Goal: Find specific page/section: Find specific page/section

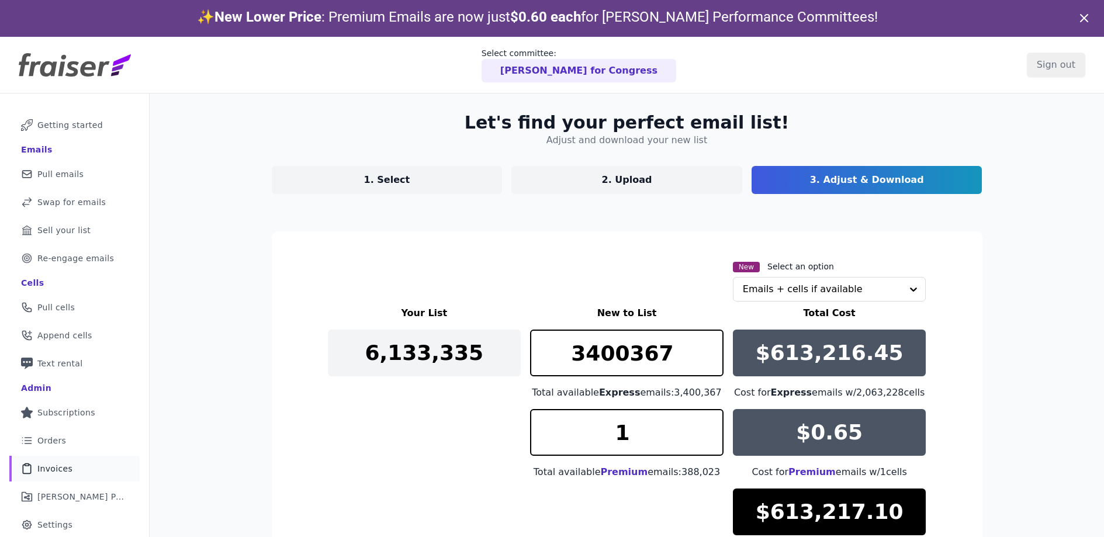
scroll to position [122, 0]
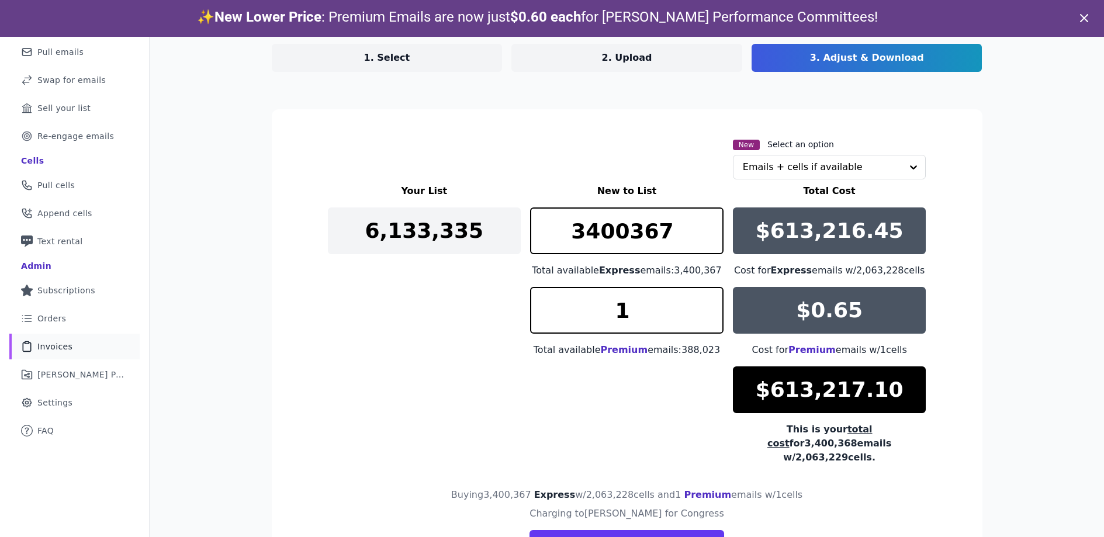
click at [63, 346] on span "Invoices" at bounding box center [54, 347] width 35 height 12
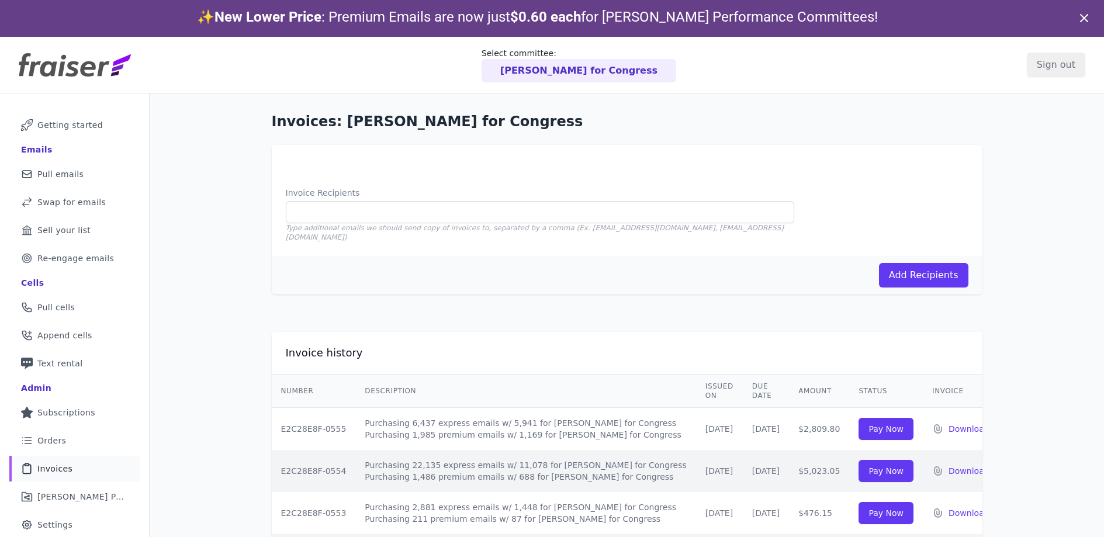
click at [547, 74] on p "[PERSON_NAME] for Congress" at bounding box center [578, 71] width 157 height 14
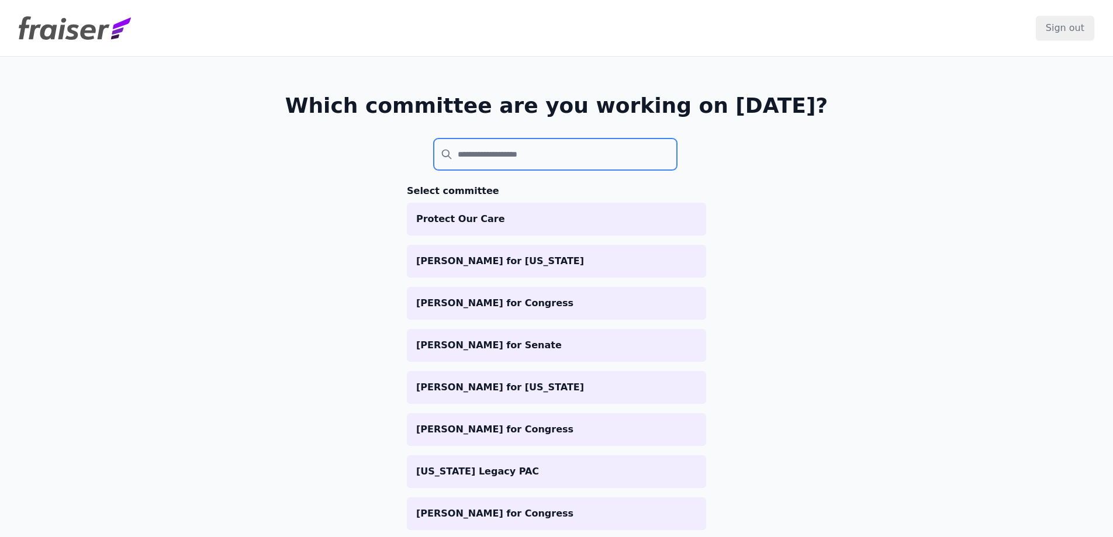
click at [490, 160] on input "search" at bounding box center [555, 155] width 243 height 32
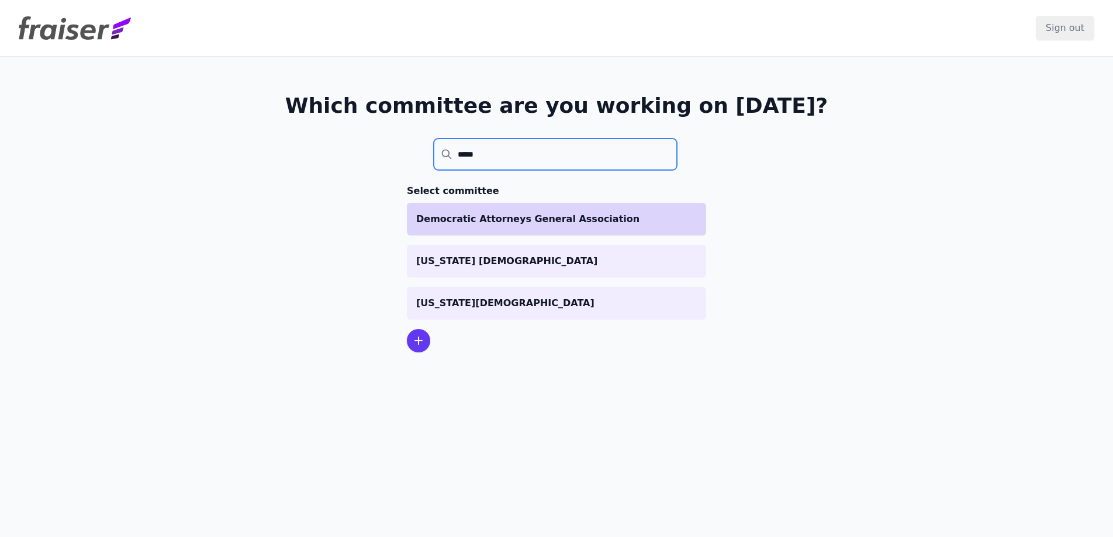
type input "*****"
click at [544, 223] on p "Democratic Attorneys General Association" at bounding box center [556, 219] width 281 height 14
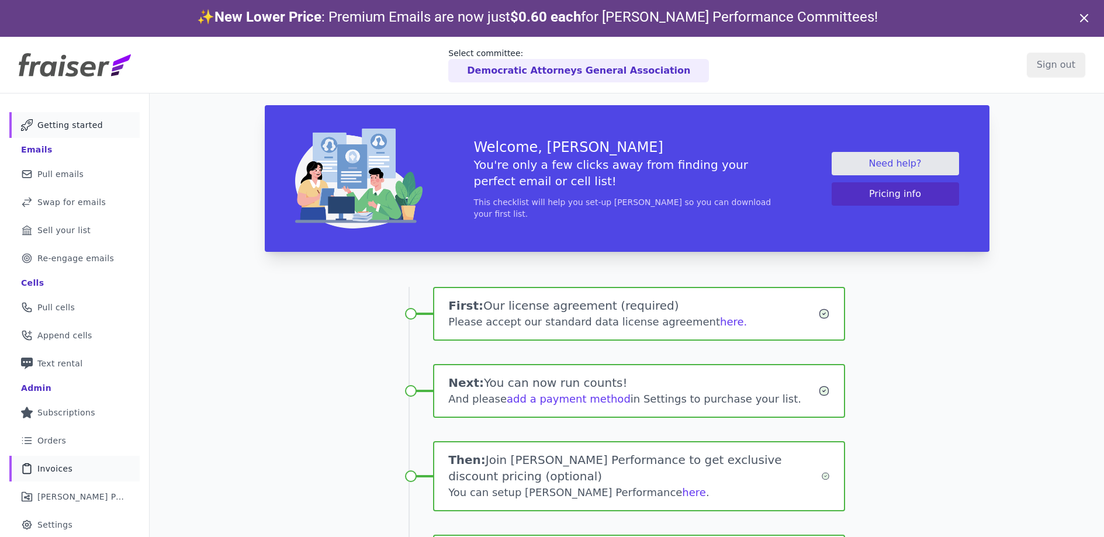
click at [65, 466] on span "Invoices" at bounding box center [54, 469] width 35 height 12
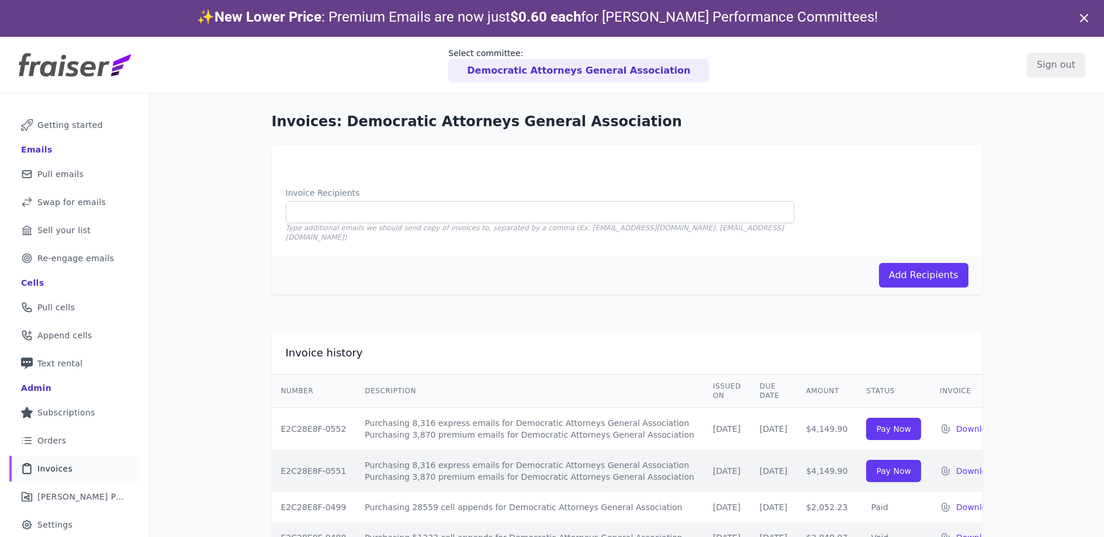
click at [558, 68] on p "Democratic Attorneys General Association" at bounding box center [578, 71] width 223 height 14
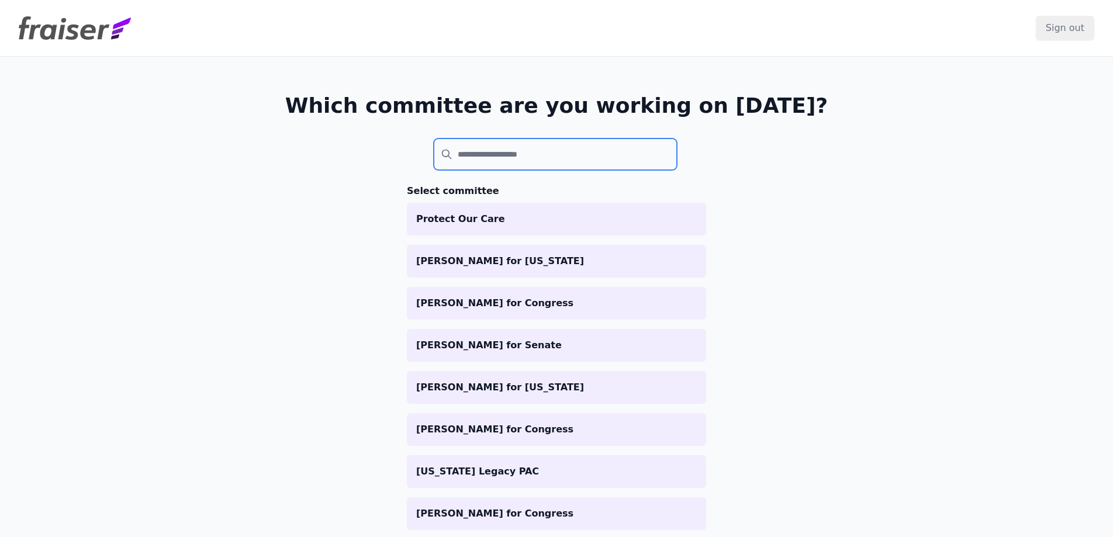
click at [508, 162] on input "search" at bounding box center [555, 155] width 243 height 32
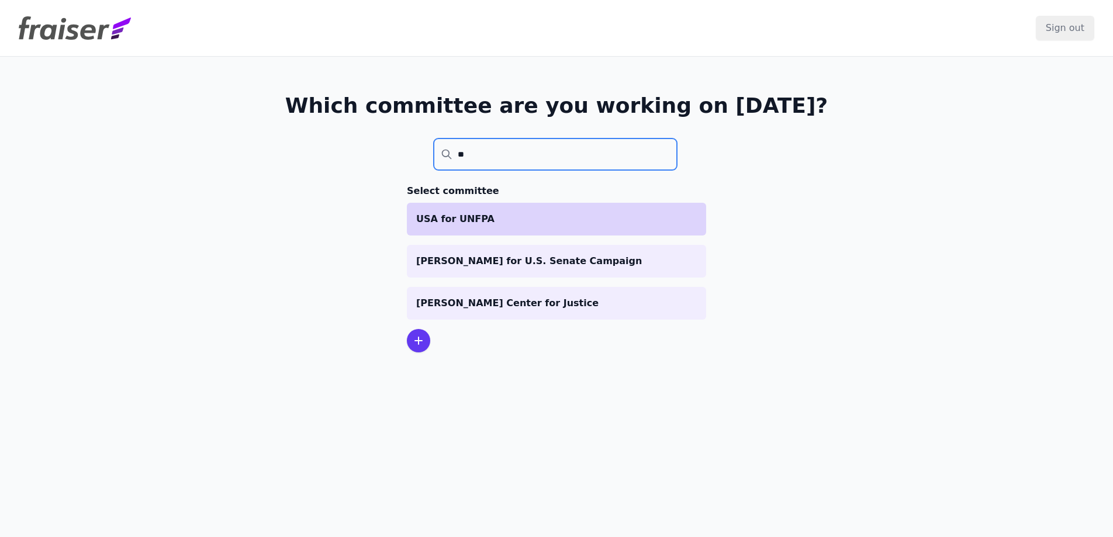
type input "**"
click at [529, 208] on li "USA for UNFPA" at bounding box center [556, 219] width 299 height 33
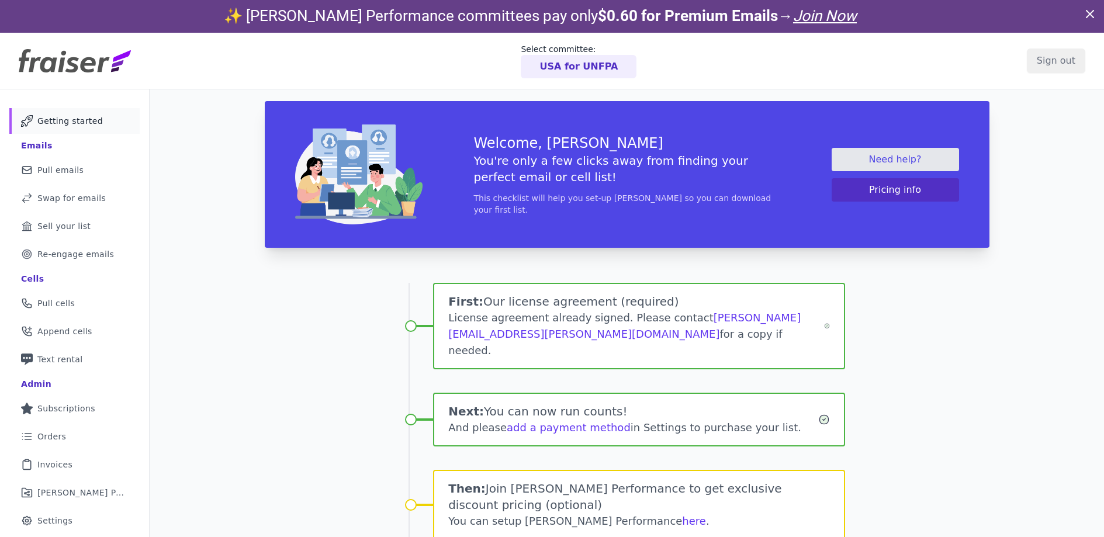
scroll to position [2, 0]
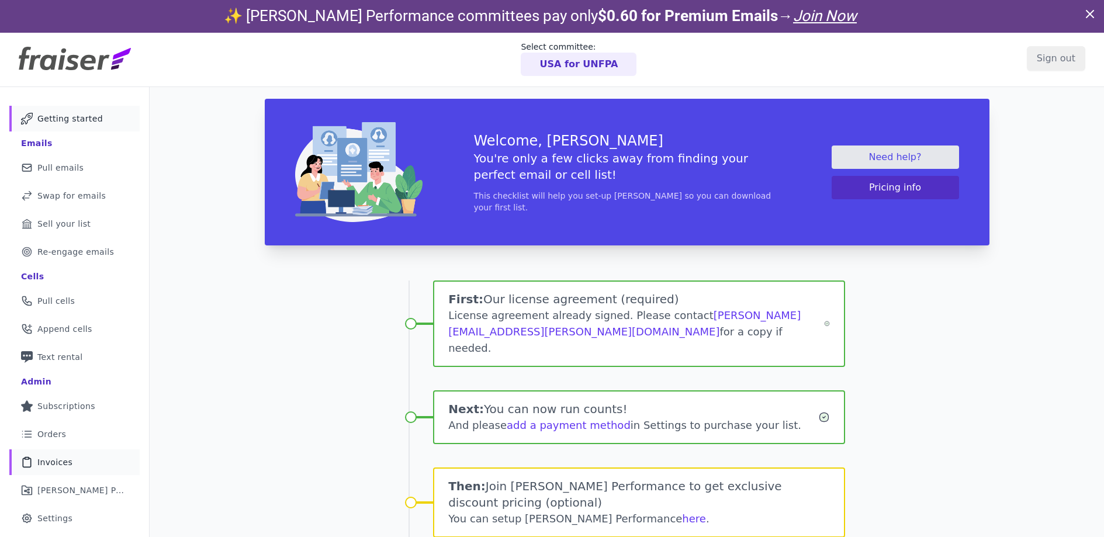
click at [53, 455] on link "Clipboard Icon Outline of a clipboard Invoices" at bounding box center [74, 462] width 130 height 26
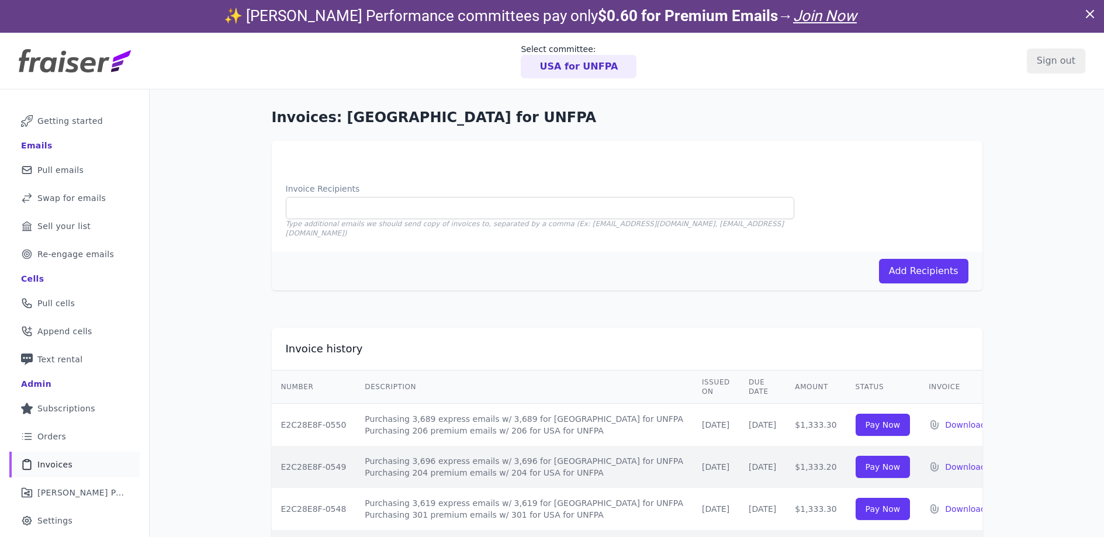
click at [573, 60] on p "USA for UNFPA" at bounding box center [578, 67] width 78 height 14
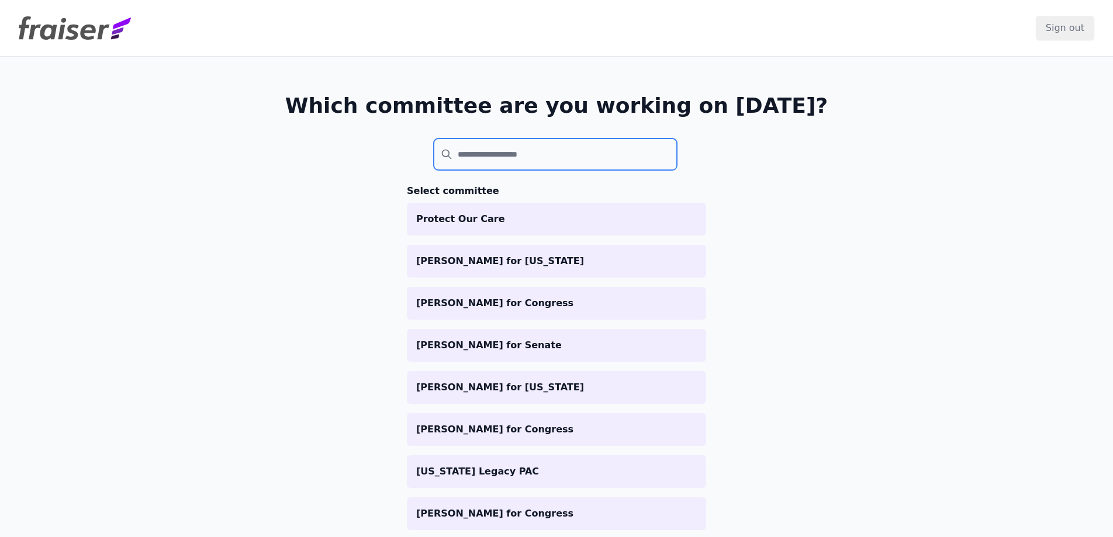
click at [529, 153] on input "search" at bounding box center [555, 155] width 243 height 32
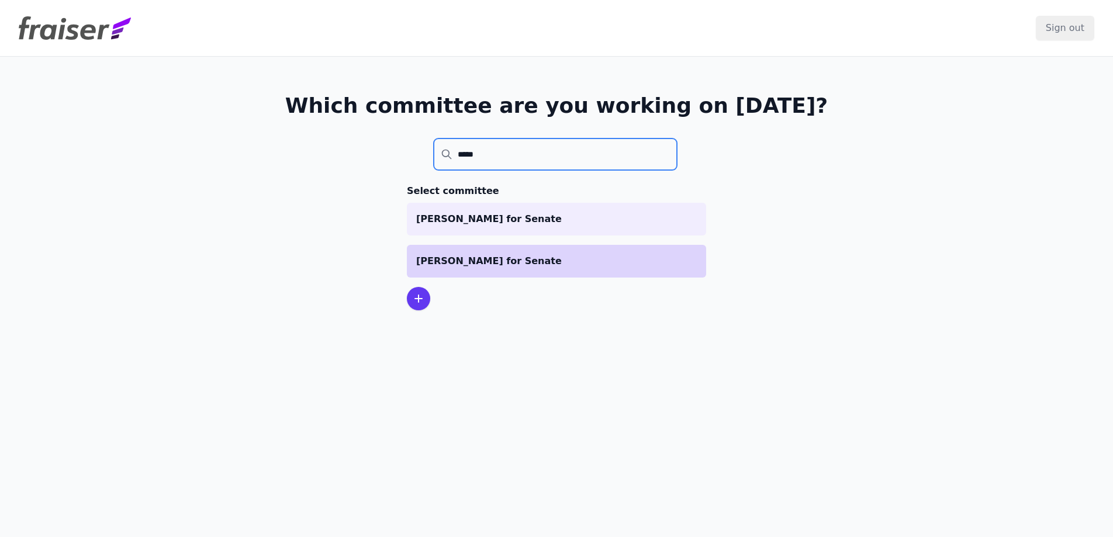
type input "*****"
click at [506, 254] on p "[PERSON_NAME] for Senate" at bounding box center [556, 261] width 281 height 14
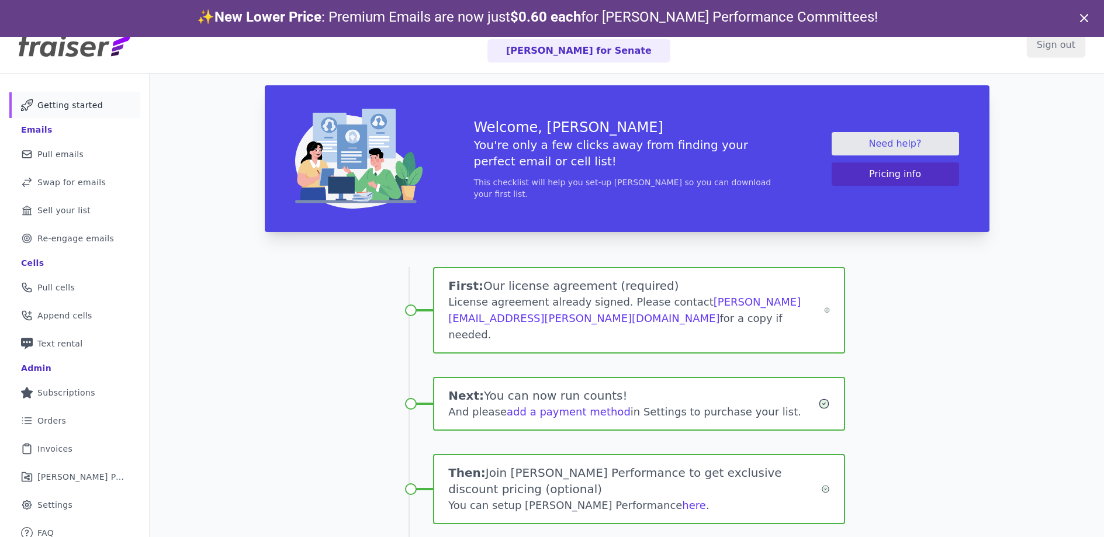
scroll to position [30, 0]
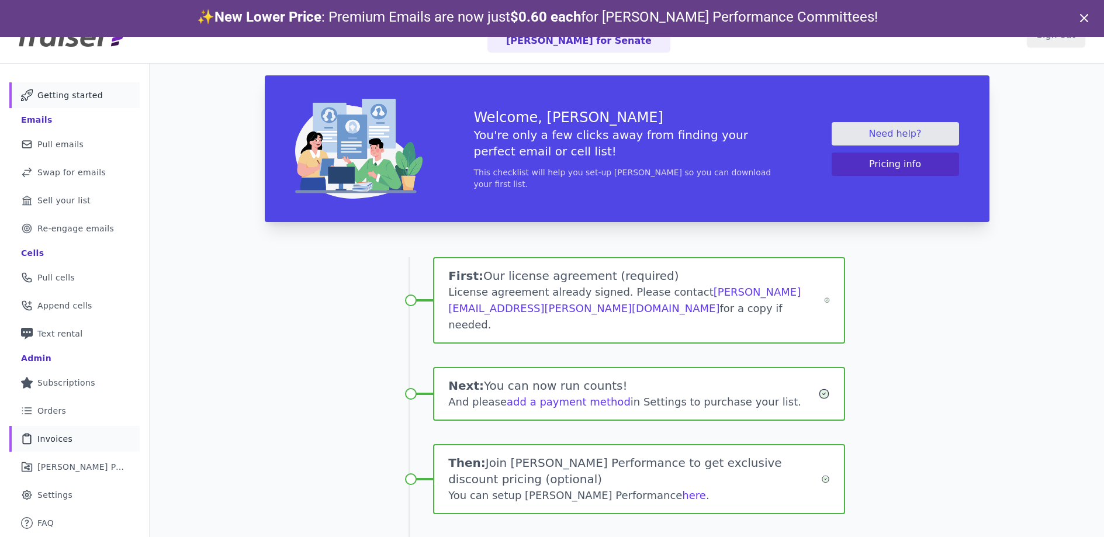
click at [61, 437] on span "Invoices" at bounding box center [54, 439] width 35 height 12
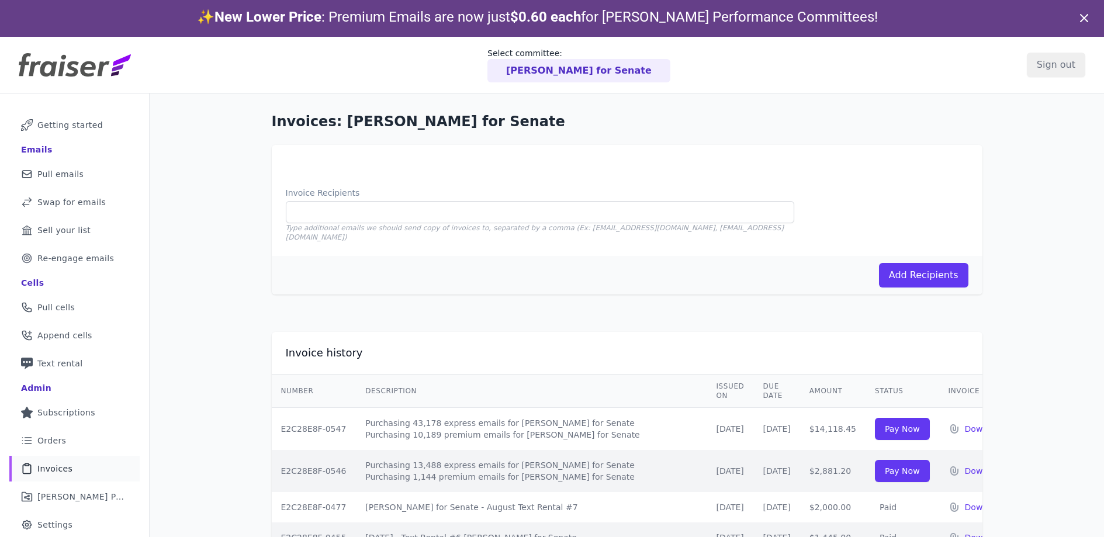
click at [571, 71] on p "[PERSON_NAME] for Senate" at bounding box center [579, 71] width 146 height 14
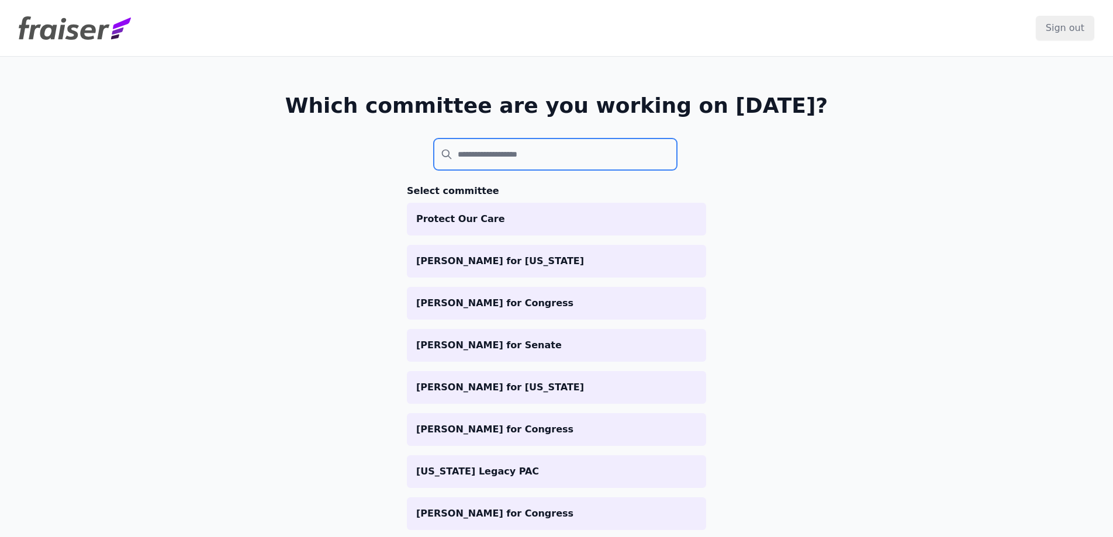
click at [475, 149] on input "search" at bounding box center [555, 155] width 243 height 32
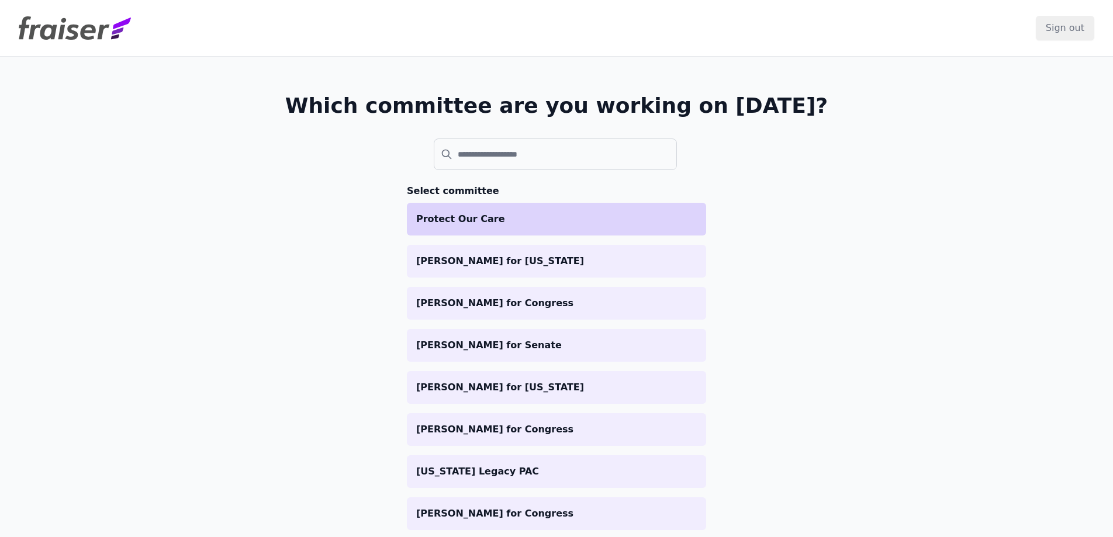
click at [505, 220] on p "Protect Our Care" at bounding box center [556, 219] width 281 height 14
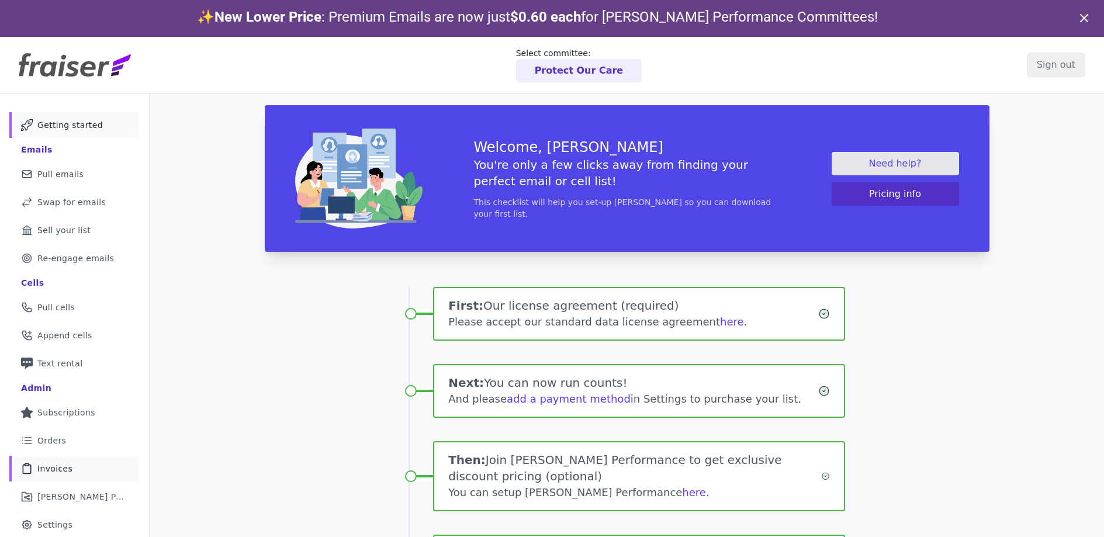
click at [71, 466] on link "Clipboard Icon Outline of a clipboard Invoices" at bounding box center [74, 469] width 130 height 26
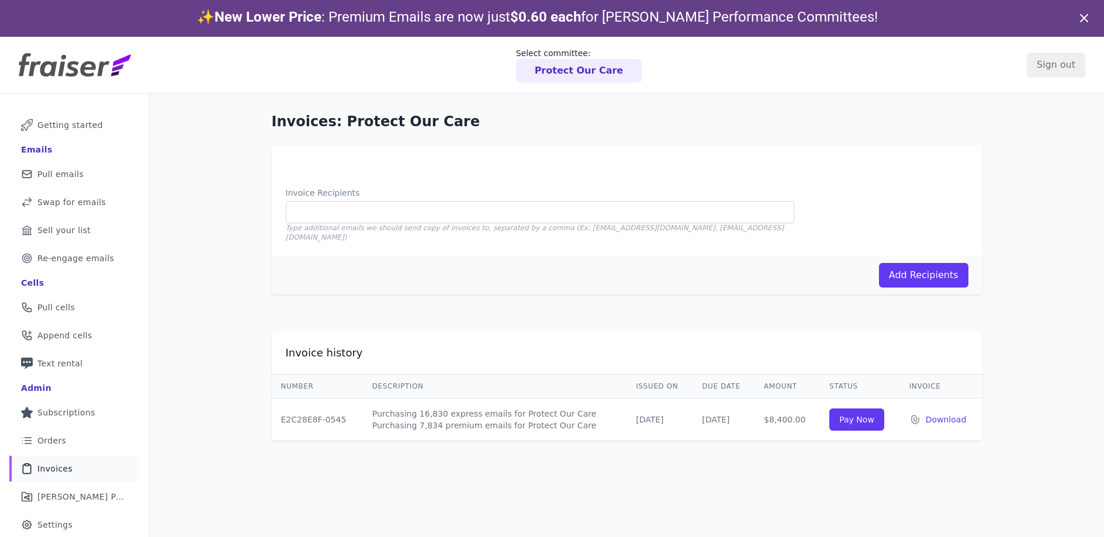
click at [575, 67] on p "Protect Our Care" at bounding box center [579, 71] width 89 height 14
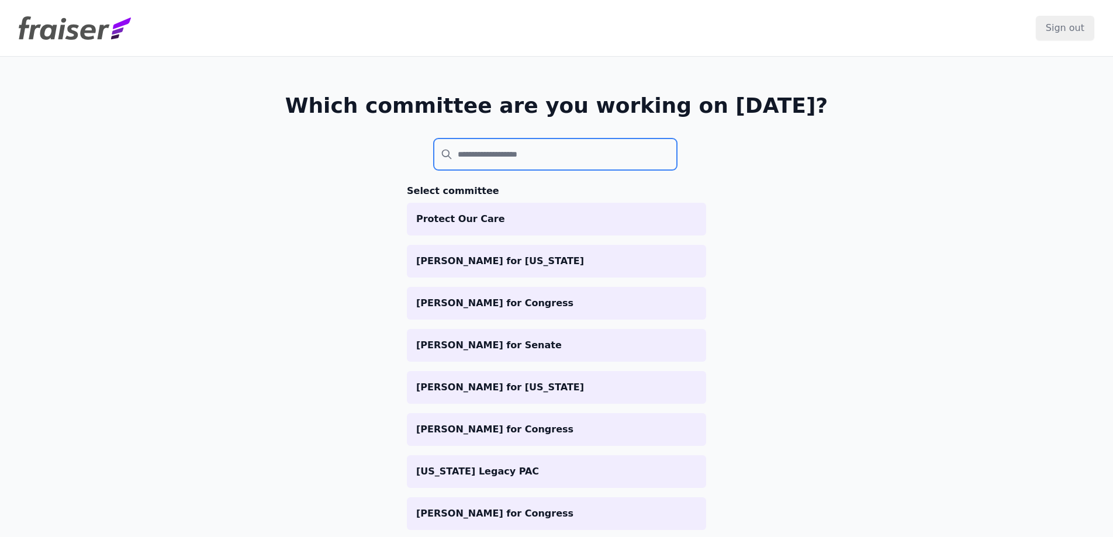
click at [534, 150] on input "search" at bounding box center [555, 155] width 243 height 32
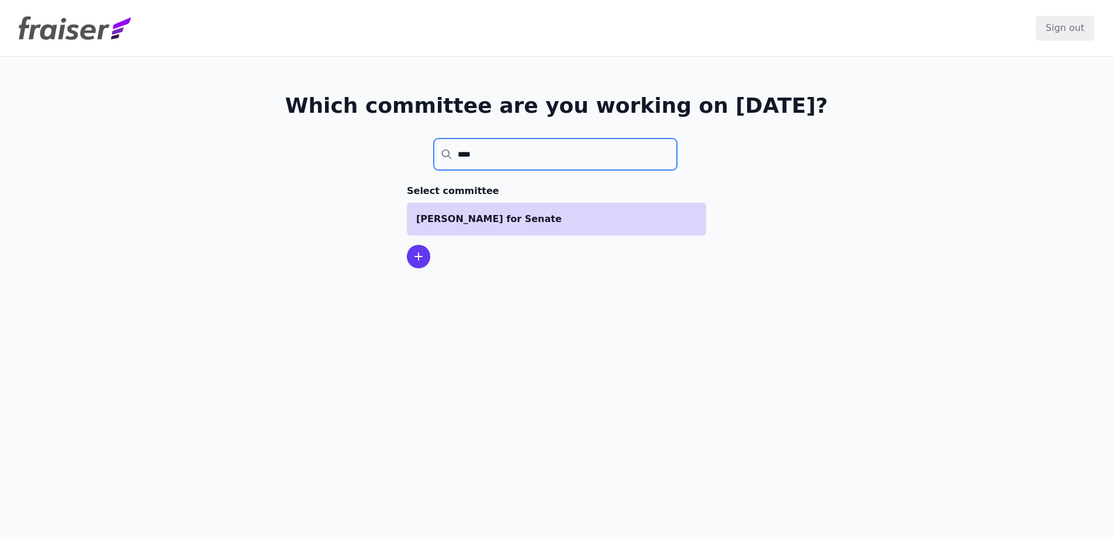
type input "****"
click at [513, 226] on p "[PERSON_NAME] for Senate" at bounding box center [556, 219] width 281 height 14
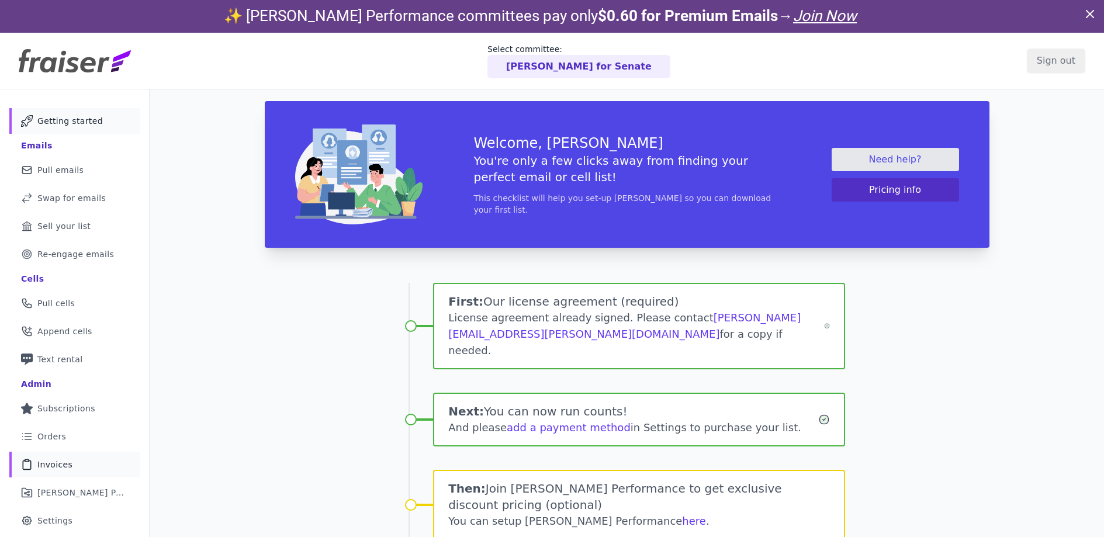
click at [49, 467] on span "Invoices" at bounding box center [54, 465] width 35 height 12
